Goal: Task Accomplishment & Management: Use online tool/utility

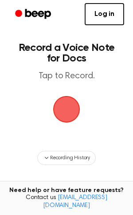
click at [68, 121] on span "button" at bounding box center [66, 109] width 38 height 38
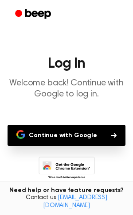
click at [83, 136] on button "Continue with Google" at bounding box center [67, 135] width 118 height 21
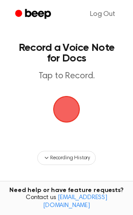
click at [69, 116] on span "button" at bounding box center [67, 110] width 46 height 46
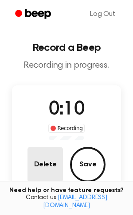
click at [51, 174] on button "Delete" at bounding box center [44, 164] width 35 height 35
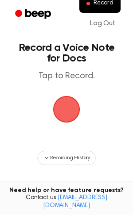
click at [66, 105] on span "button" at bounding box center [66, 109] width 29 height 29
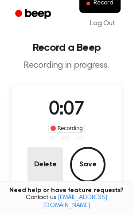
click at [43, 172] on button "Delete" at bounding box center [44, 164] width 35 height 35
